Goal: Participate in discussion

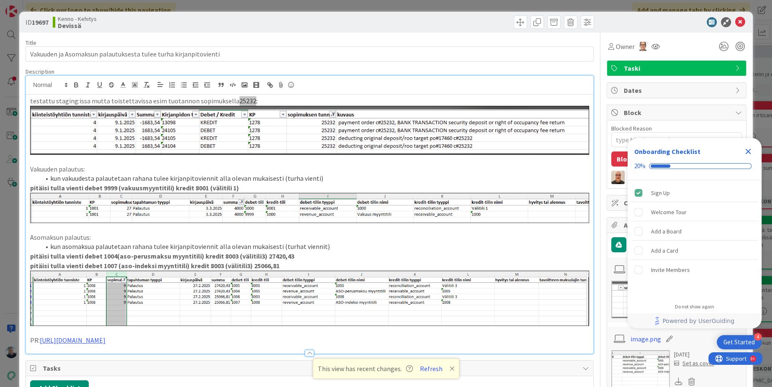
type textarea "x"
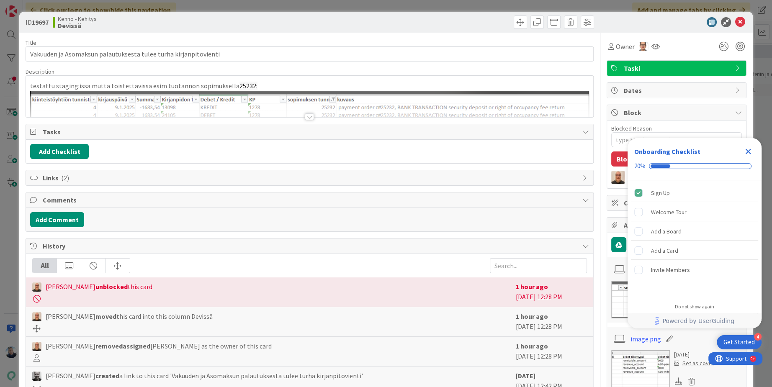
click at [310, 115] on div at bounding box center [309, 116] width 9 height 7
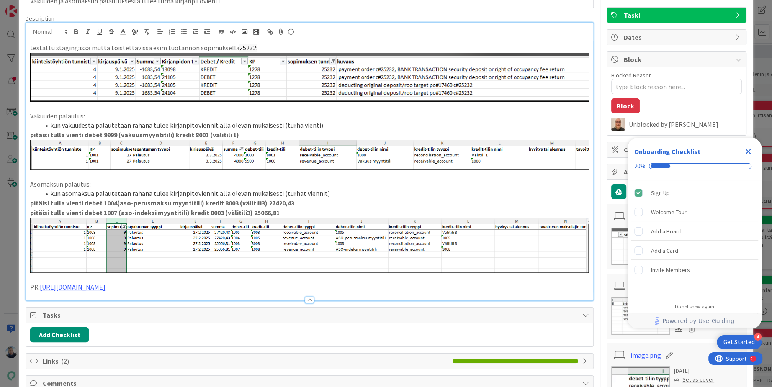
scroll to position [56, 0]
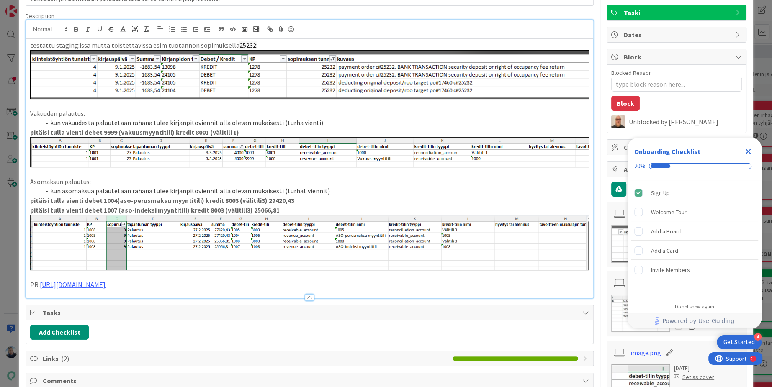
type textarea "x"
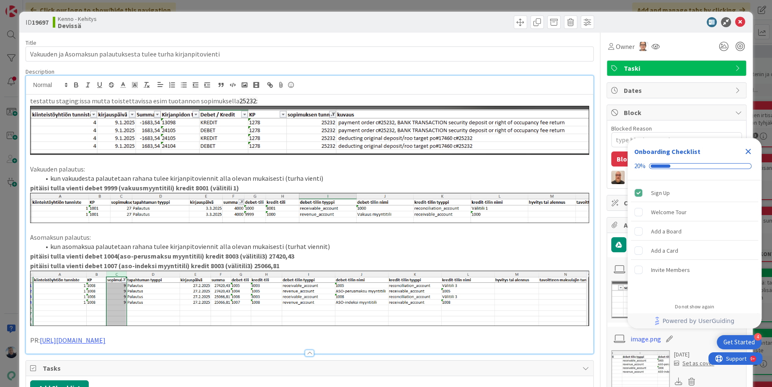
scroll to position [56, 0]
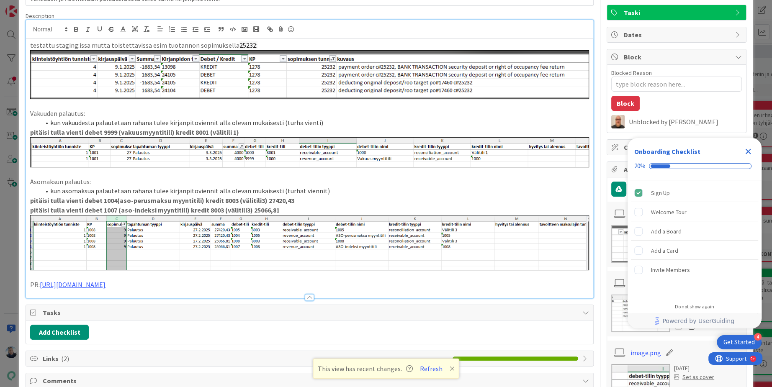
type textarea "x"
